Goal: Task Accomplishment & Management: Use online tool/utility

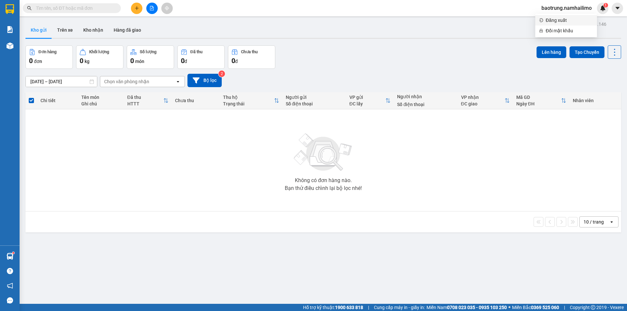
click at [564, 17] on span "Đăng xuất" at bounding box center [568, 20] width 47 height 7
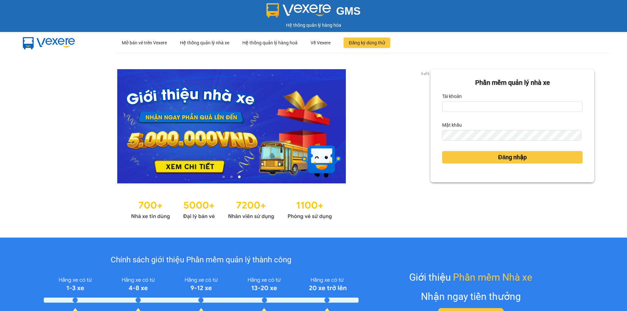
click at [516, 99] on div "Tài khoản" at bounding box center [512, 96] width 140 height 10
click at [517, 107] on input "Tài khoản" at bounding box center [512, 107] width 140 height 10
type input "baotran.namhailimo"
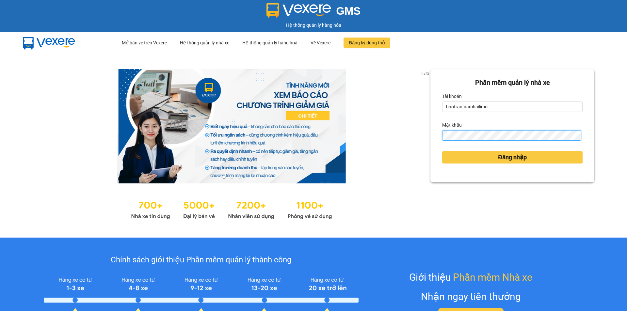
click at [442, 151] on button "Đăng nhập" at bounding box center [512, 157] width 140 height 12
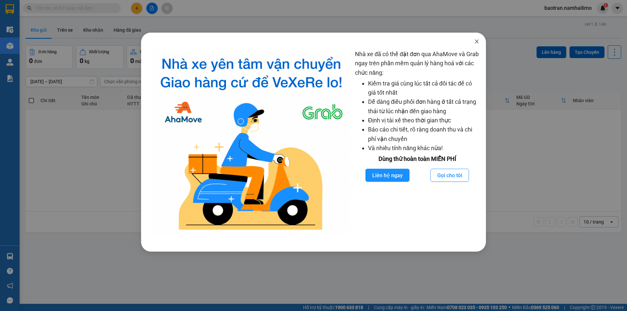
click at [479, 43] on span "Close" at bounding box center [476, 42] width 18 height 18
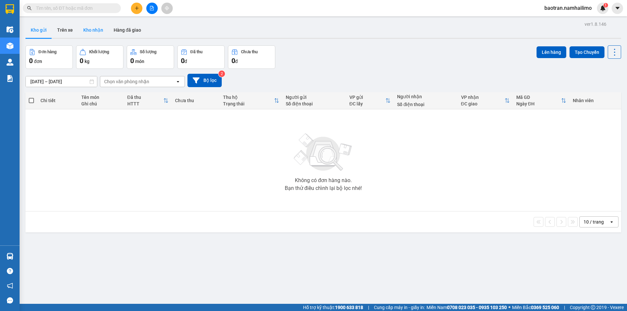
click at [96, 31] on button "Kho nhận" at bounding box center [93, 30] width 30 height 16
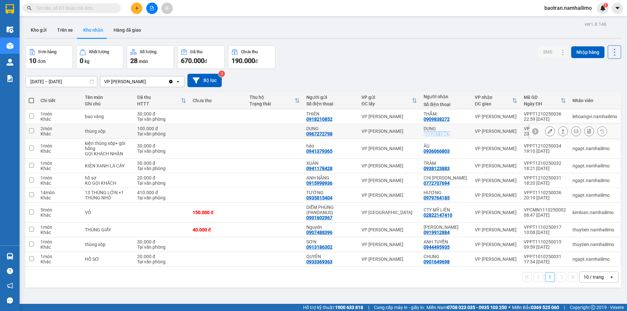
drag, startPoint x: 451, startPoint y: 135, endPoint x: 423, endPoint y: 136, distance: 28.4
click at [423, 136] on td "DUNG 0332611847" at bounding box center [445, 131] width 51 height 15
checkbox input "true"
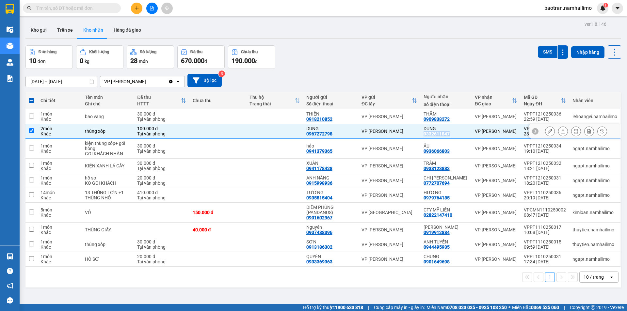
copy div "0332611847"
click at [120, 31] on button "Hàng đã giao" at bounding box center [127, 30] width 38 height 16
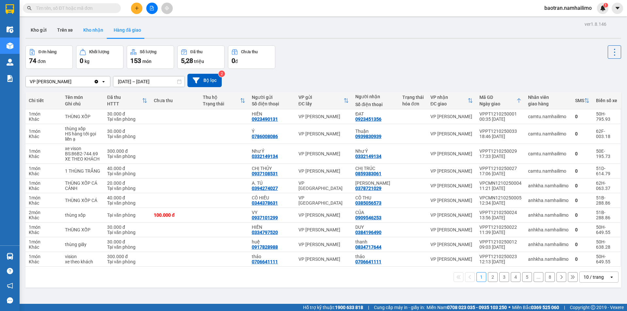
click at [82, 29] on button "Kho nhận" at bounding box center [93, 30] width 30 height 16
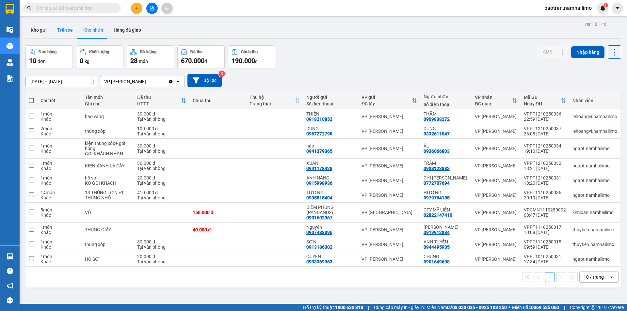
click at [70, 30] on button "Trên xe" at bounding box center [65, 30] width 26 height 16
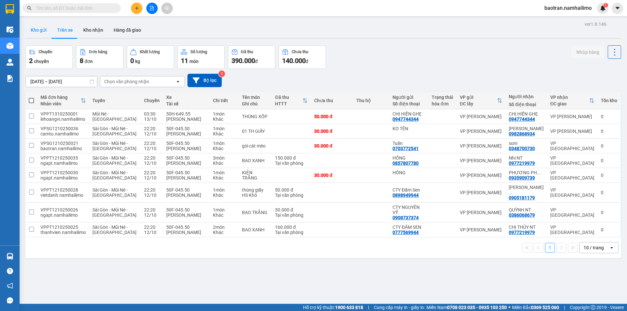
click at [41, 28] on button "Kho gửi" at bounding box center [38, 30] width 26 height 16
